Goal: Find specific page/section

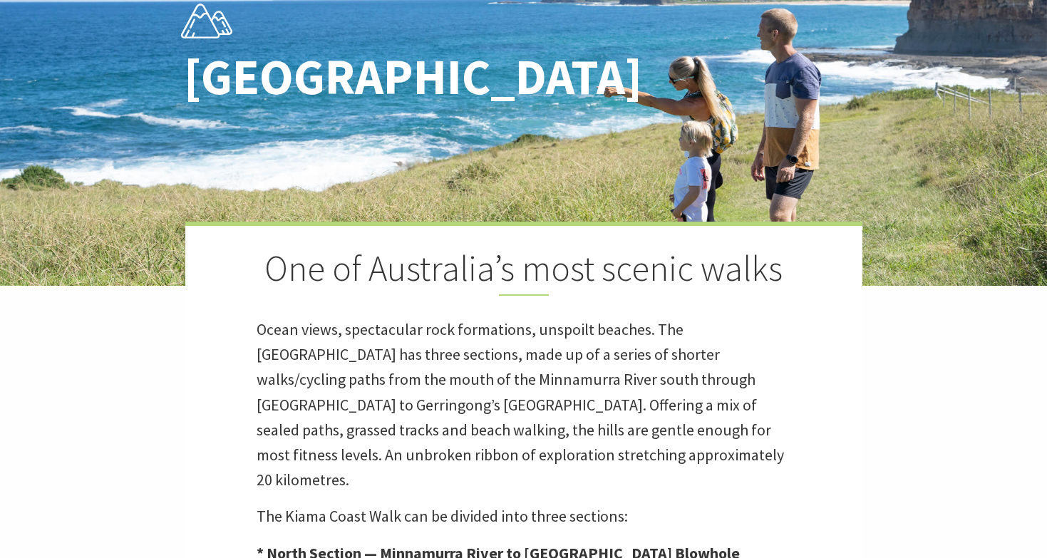
scroll to position [177, 0]
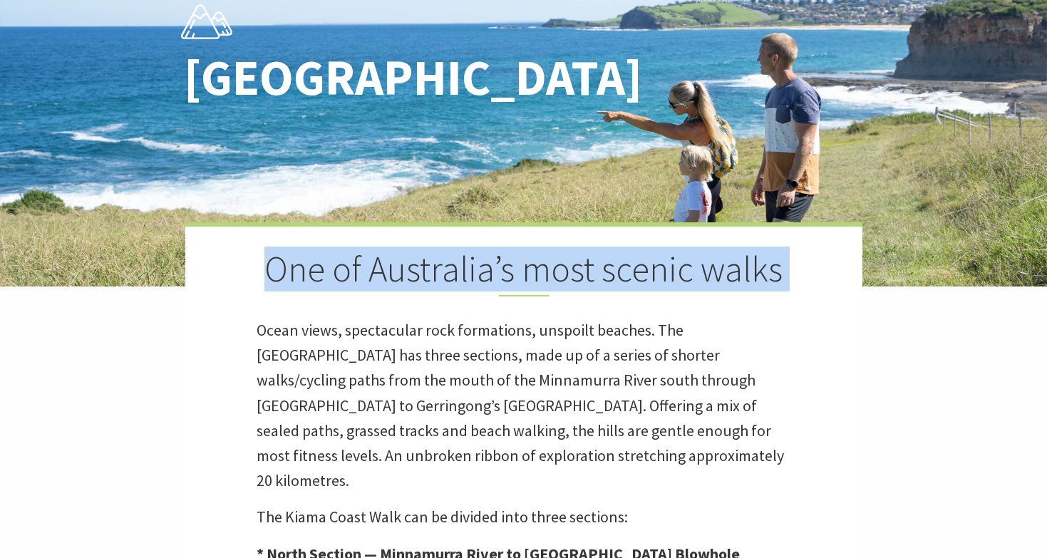
drag, startPoint x: 349, startPoint y: 279, endPoint x: 793, endPoint y: 297, distance: 444.4
click at [793, 297] on div "One of Australia’s most scenic walks Ocean views, spectacular rock formations, …" at bounding box center [523, 493] width 677 height 542
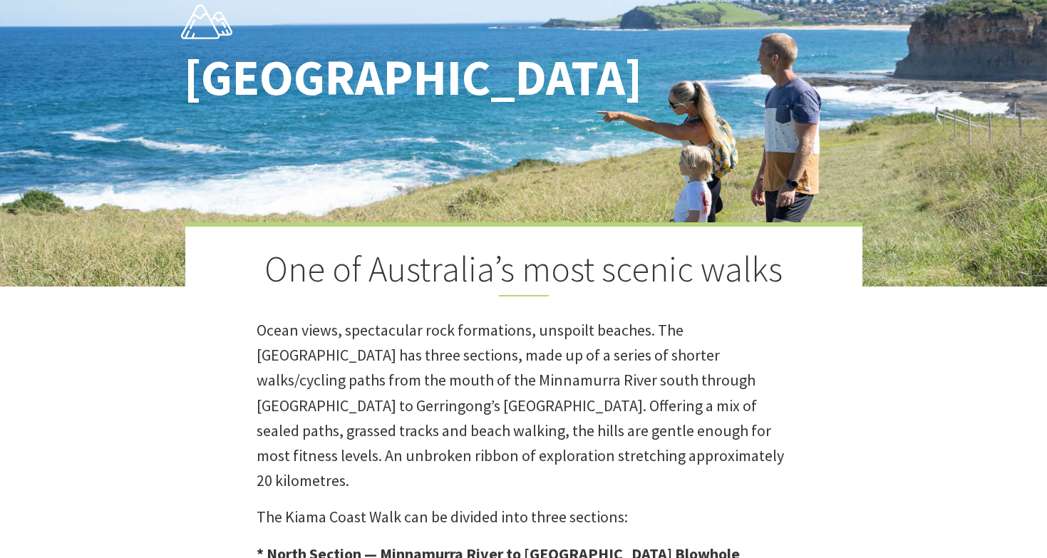
click at [768, 308] on div "One of Australia’s most scenic walks Ocean views, spectacular rock formations, …" at bounding box center [523, 493] width 677 height 542
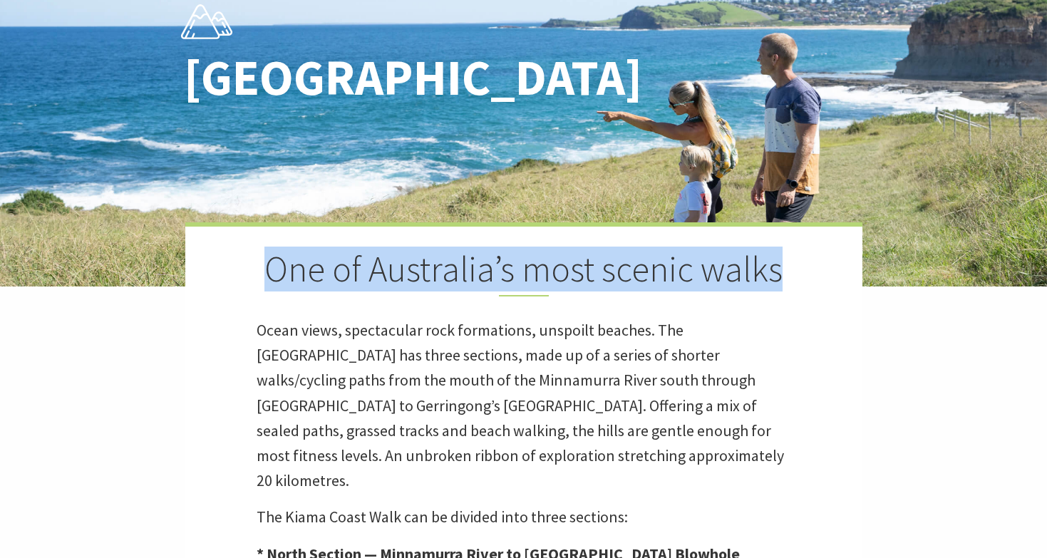
drag, startPoint x: 331, startPoint y: 269, endPoint x: 774, endPoint y: 267, distance: 442.6
click at [774, 267] on h2 "One of Australia’s most scenic walks" at bounding box center [524, 272] width 535 height 48
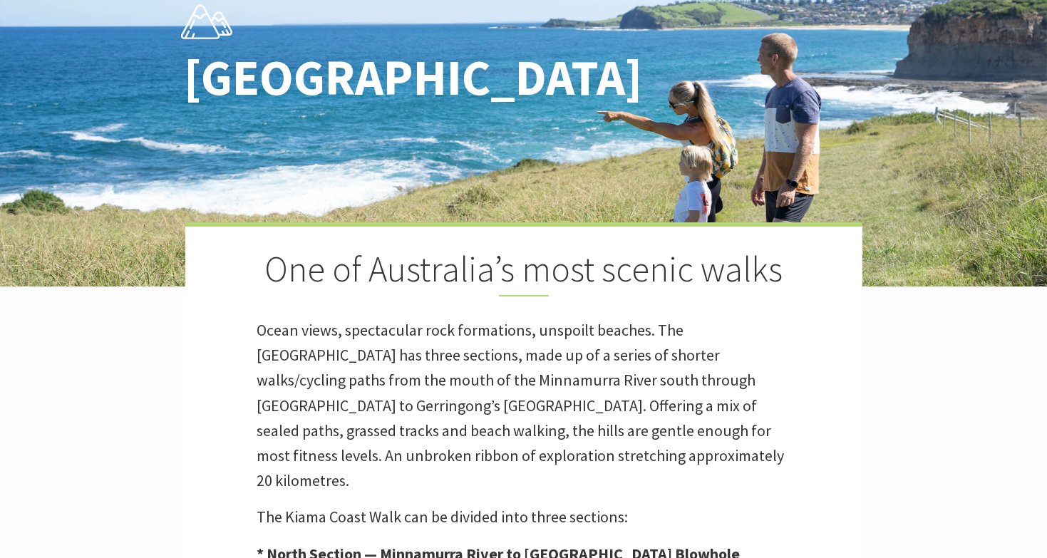
click at [753, 285] on h2 "One of Australia’s most scenic walks" at bounding box center [524, 272] width 535 height 48
click at [780, 272] on h2 "One of Australia’s most scenic walks" at bounding box center [524, 272] width 535 height 48
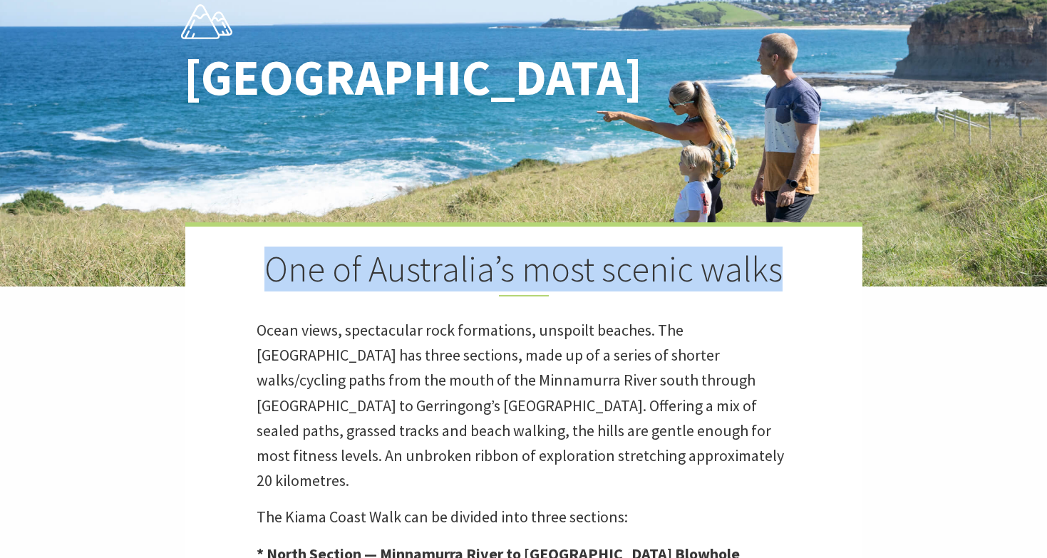
drag, startPoint x: 778, startPoint y: 272, endPoint x: 277, endPoint y: 274, distance: 501.0
click at [277, 274] on h2 "One of Australia’s most scenic walks" at bounding box center [524, 272] width 535 height 48
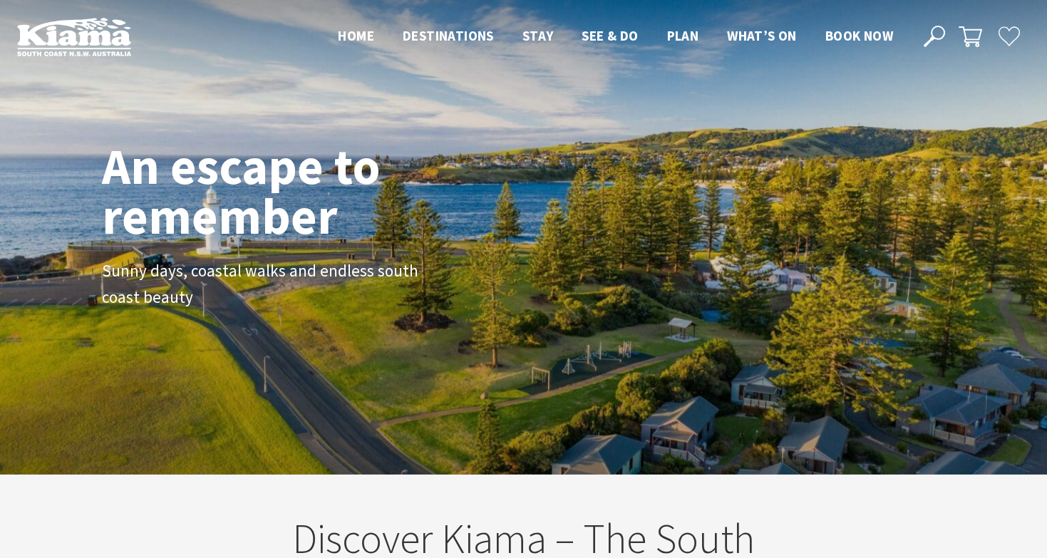
scroll to position [1, 1036]
